Goal: Entertainment & Leisure: Browse casually

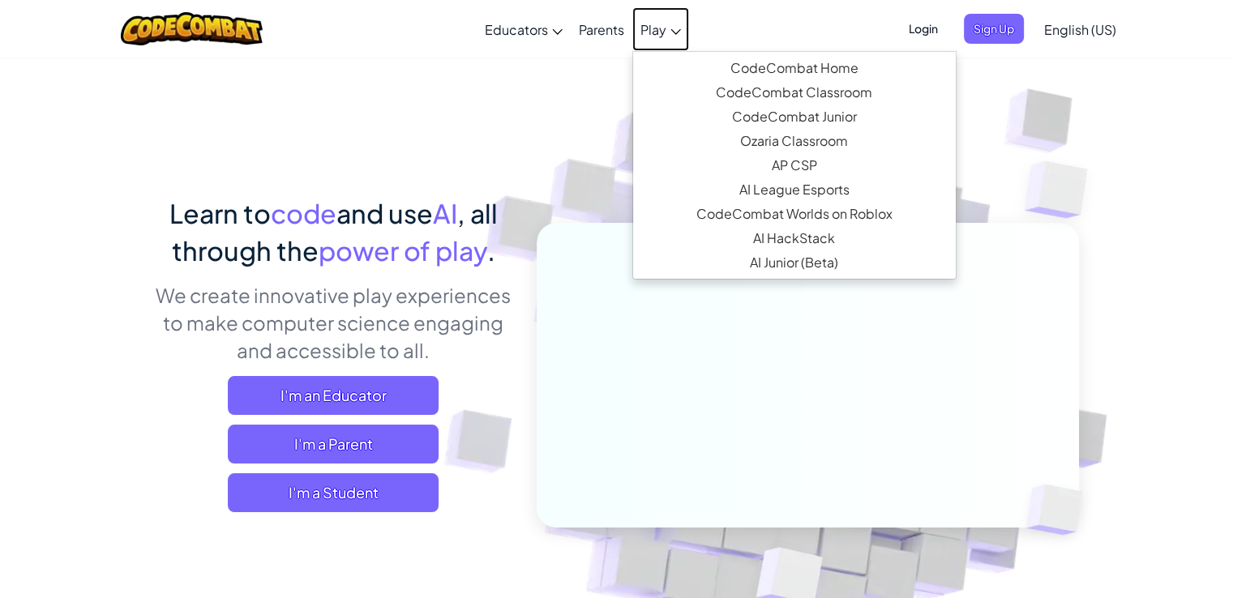
click at [668, 30] on link "Play" at bounding box center [660, 29] width 57 height 44
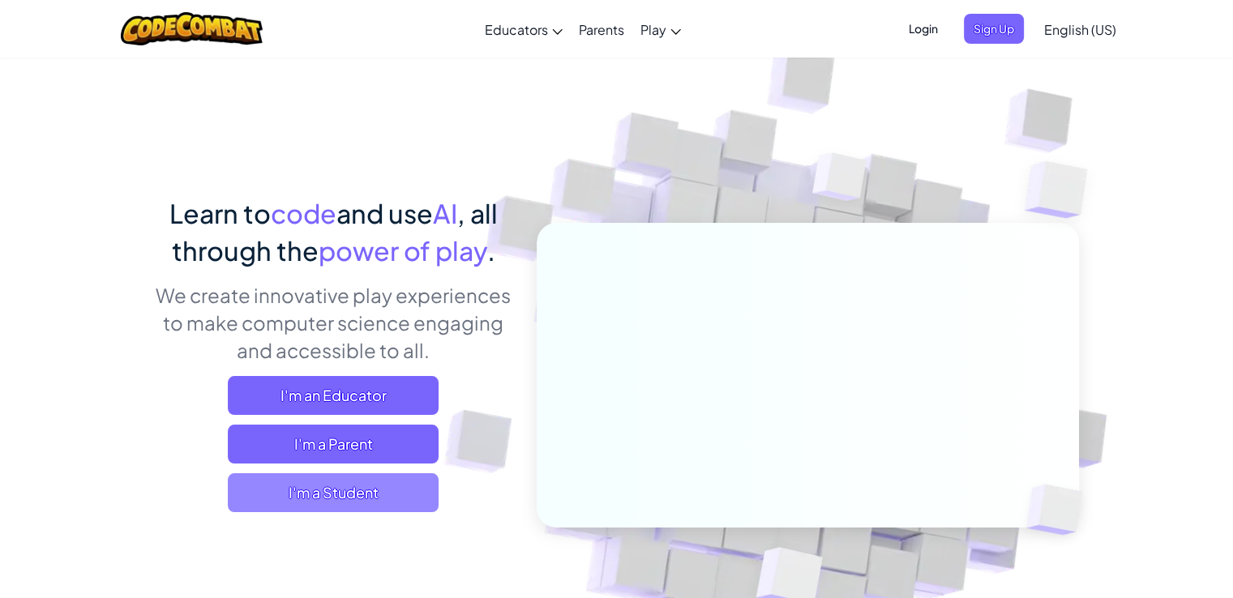
drag, startPoint x: 336, startPoint y: 499, endPoint x: 321, endPoint y: 486, distance: 19.6
click at [321, 486] on span "I'm a Student" at bounding box center [333, 492] width 211 height 39
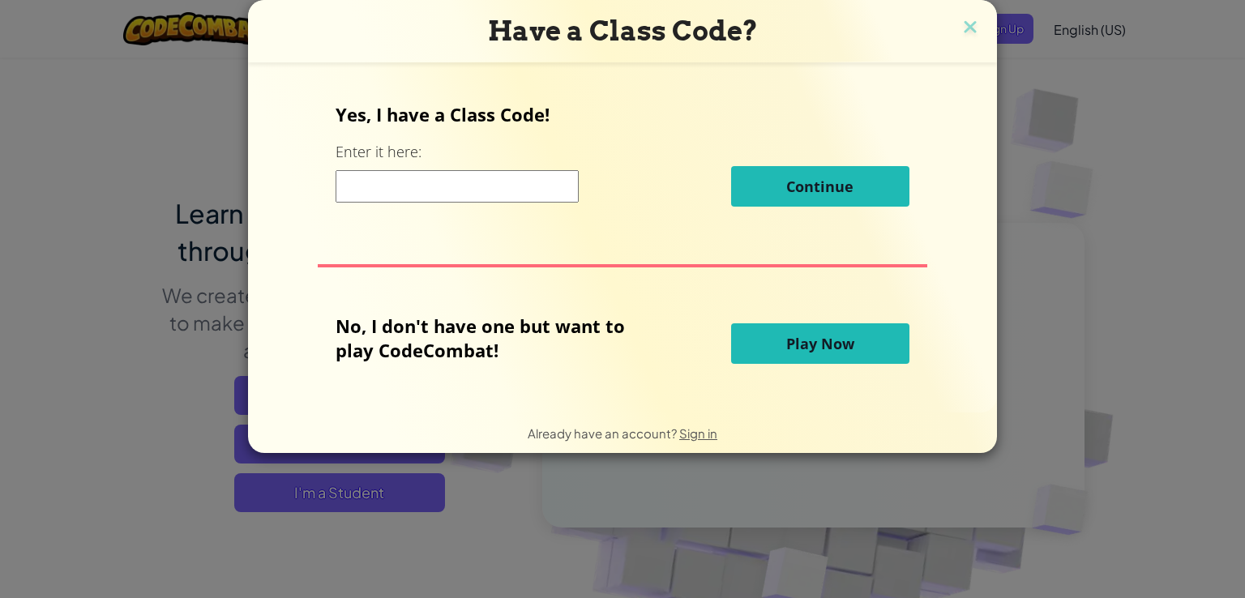
click at [773, 345] on button "Play Now" at bounding box center [820, 343] width 178 height 41
